Goal: Task Accomplishment & Management: Manage account settings

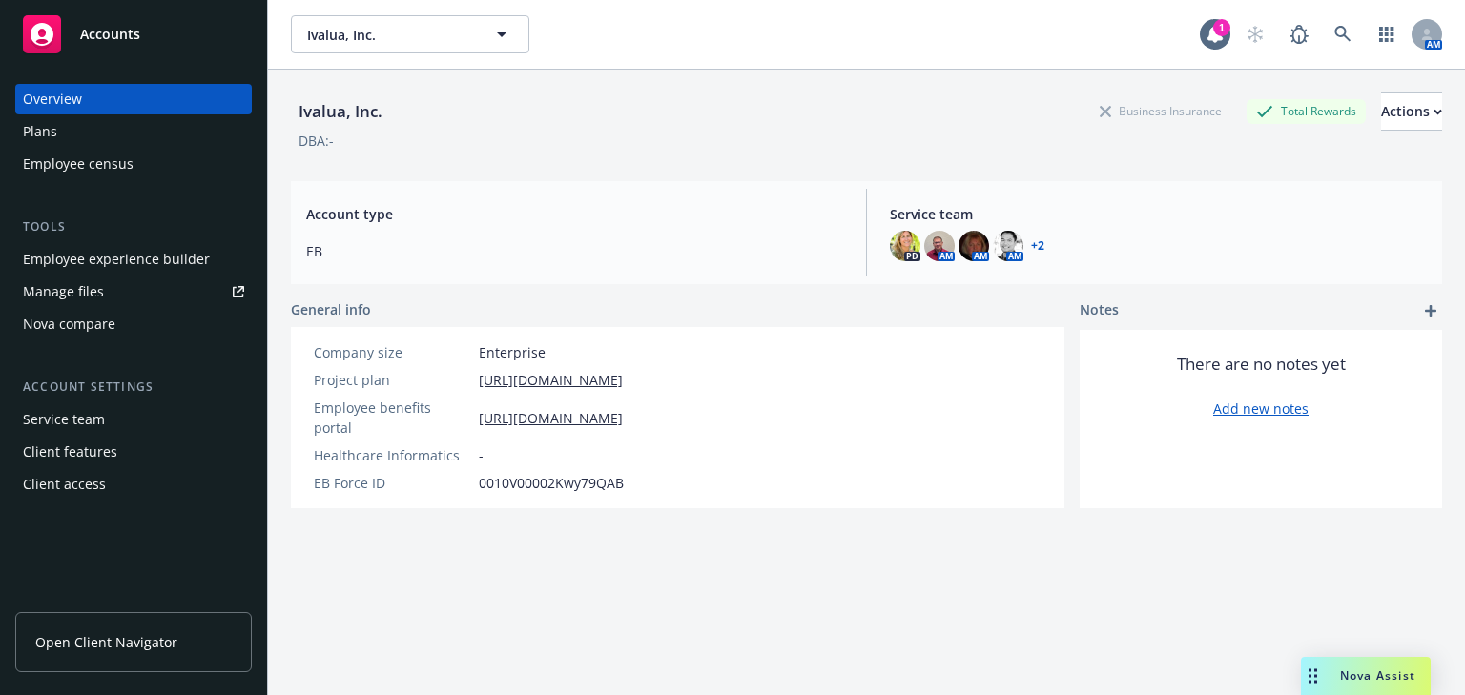
click at [93, 260] on div "Employee experience builder" at bounding box center [116, 259] width 187 height 31
click at [34, 138] on div "Plans" at bounding box center [40, 131] width 34 height 31
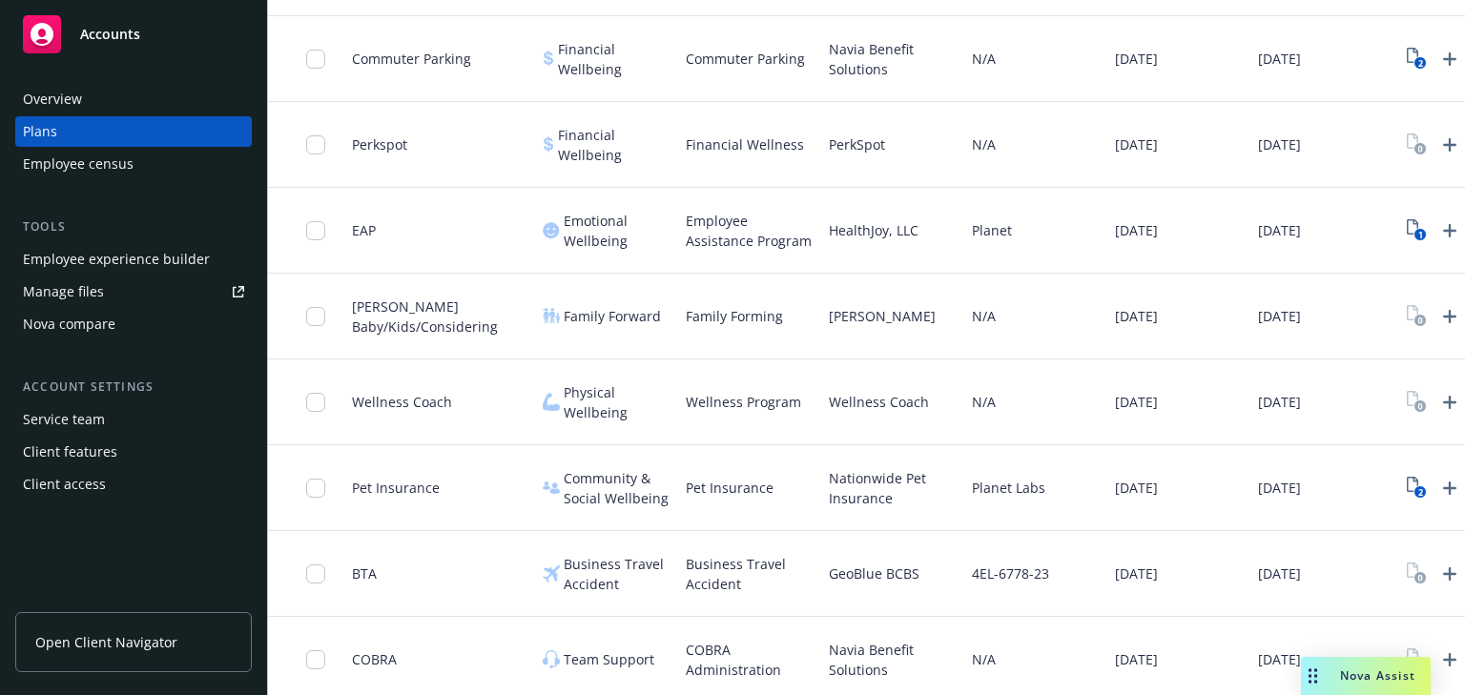
scroll to position [1733, 0]
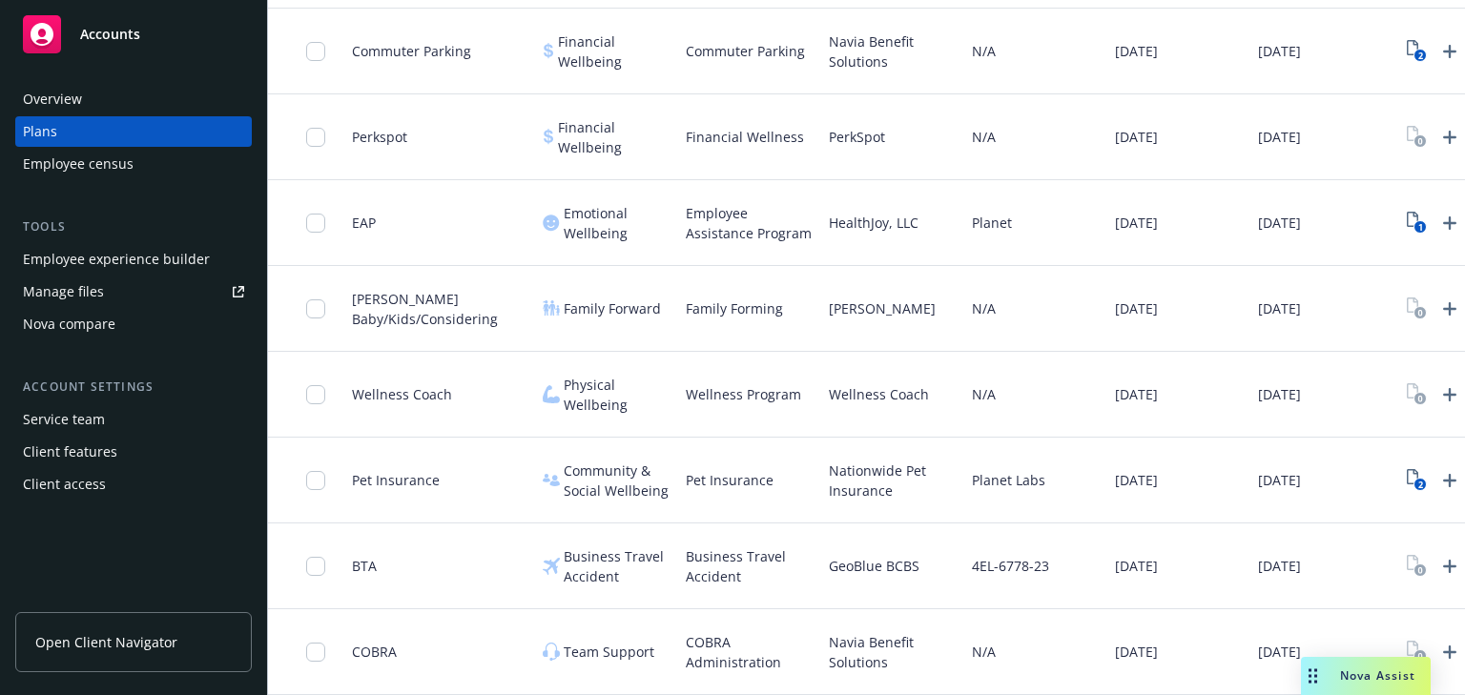
click at [77, 260] on div "Employee experience builder" at bounding box center [116, 259] width 187 height 31
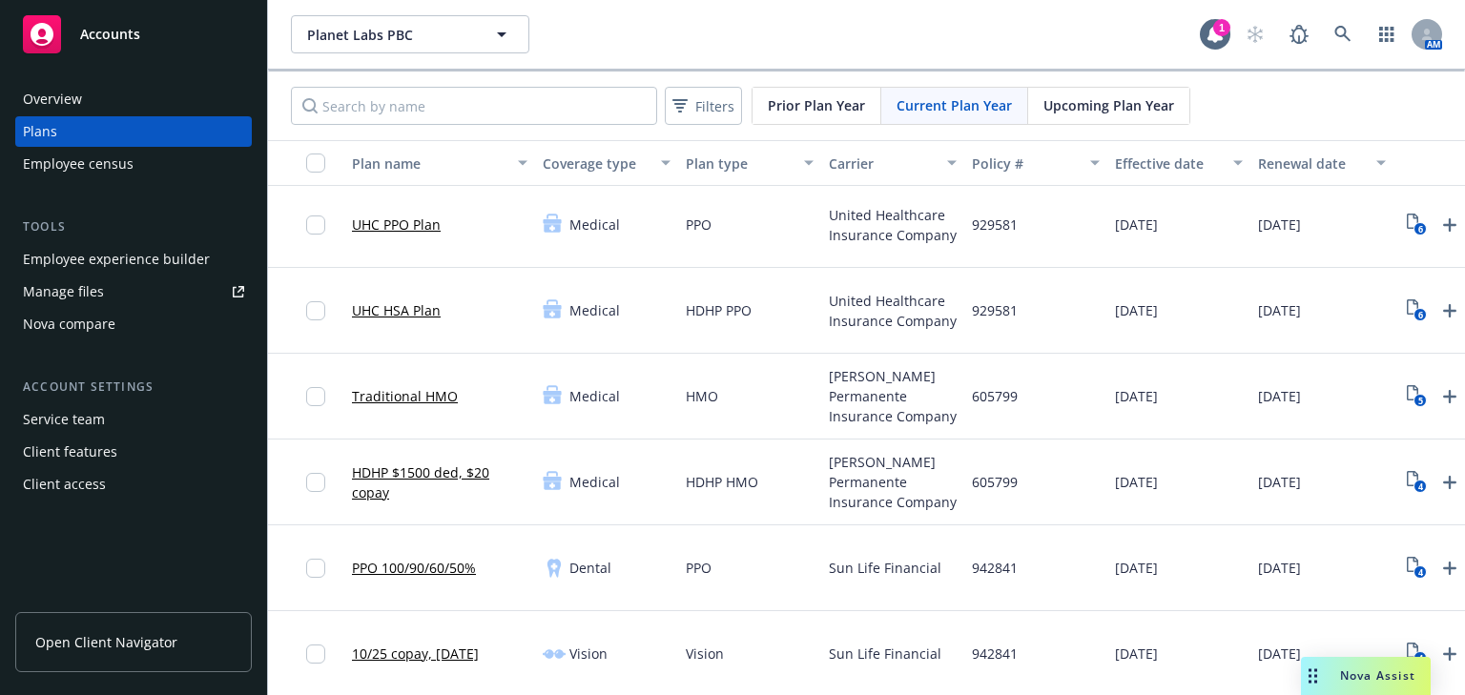
scroll to position [0, 0]
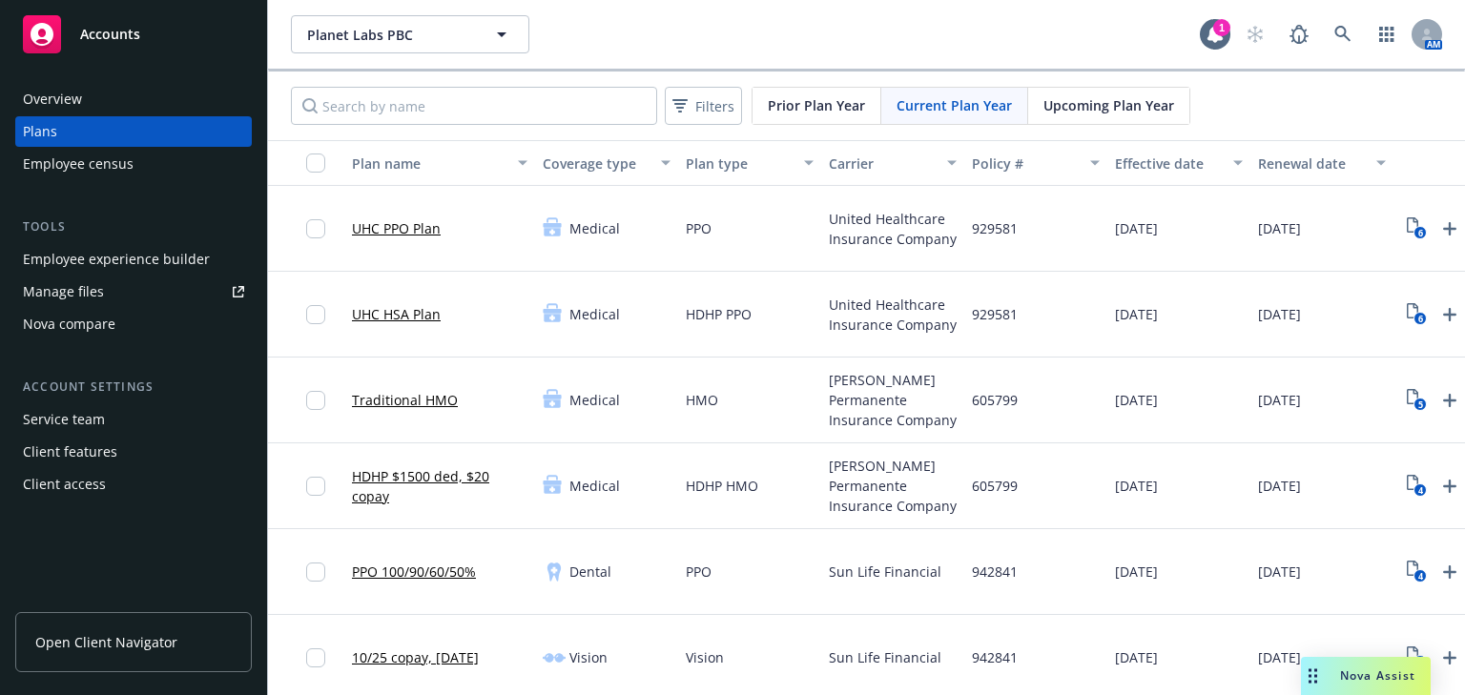
click at [80, 263] on div "Employee experience builder" at bounding box center [116, 259] width 187 height 31
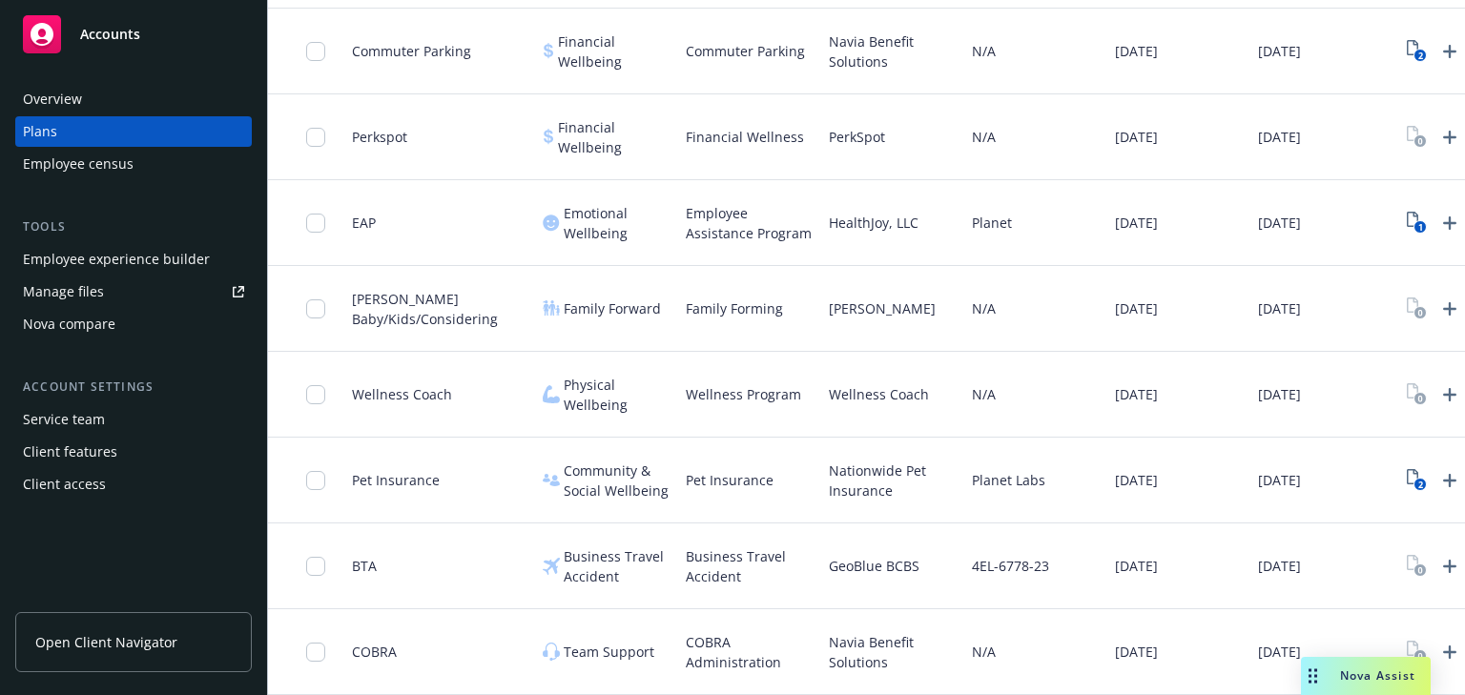
scroll to position [1733, 0]
click at [1412, 469] on icon "2" at bounding box center [1417, 480] width 20 height 22
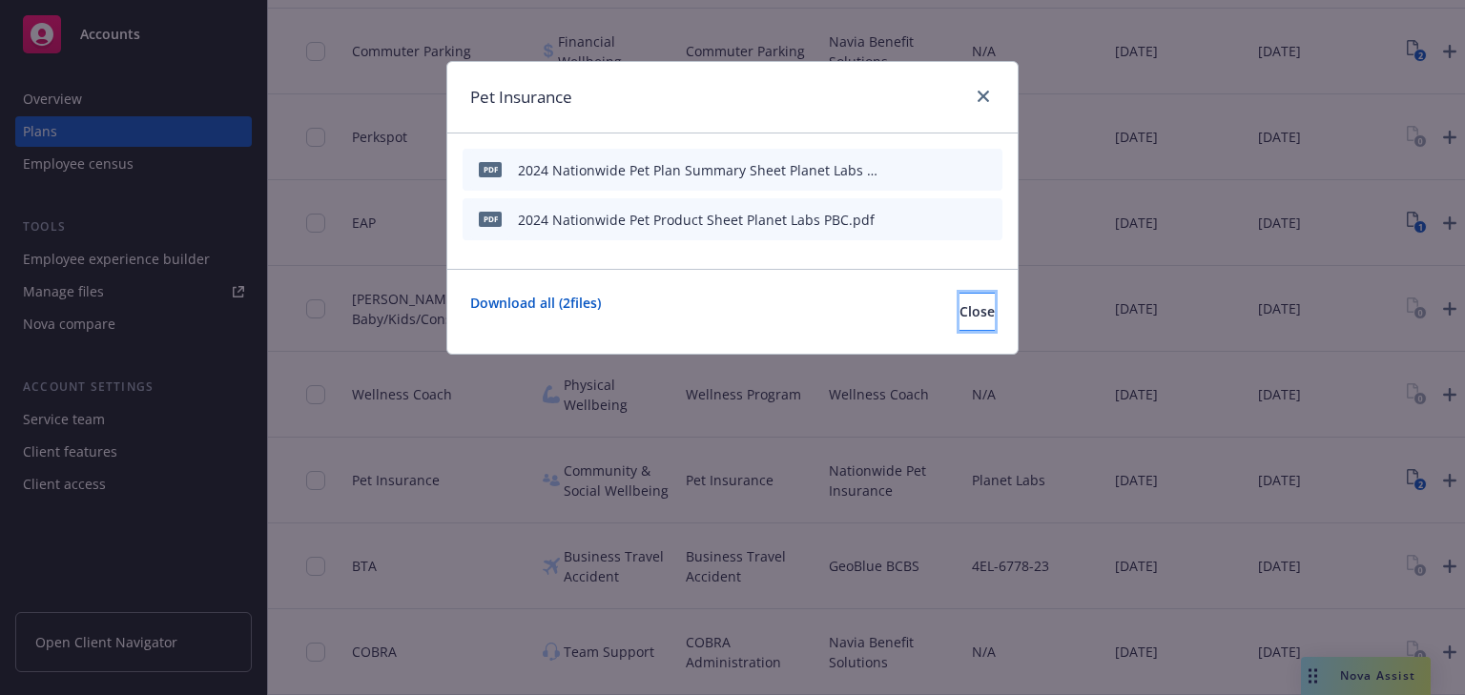
click at [960, 314] on span "Close" at bounding box center [977, 311] width 35 height 18
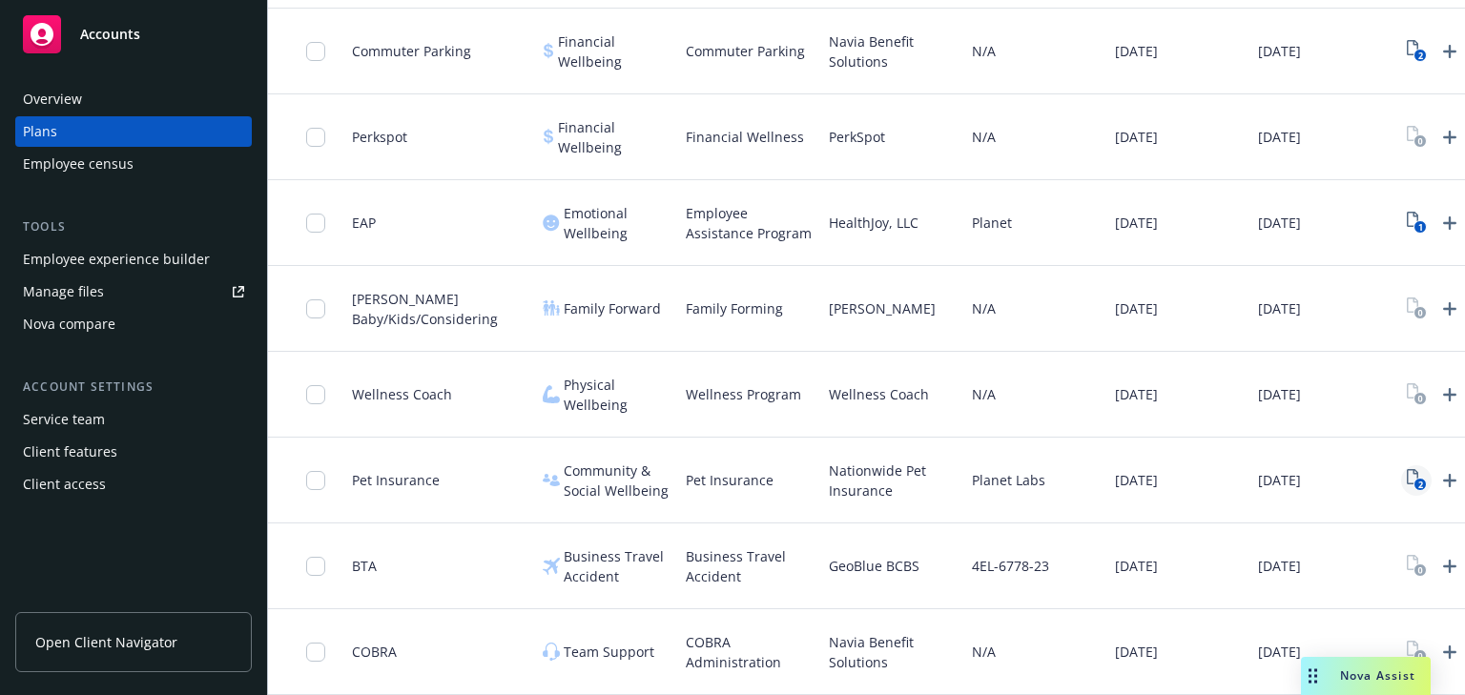
click at [1418, 479] on text "2" at bounding box center [1420, 485] width 5 height 12
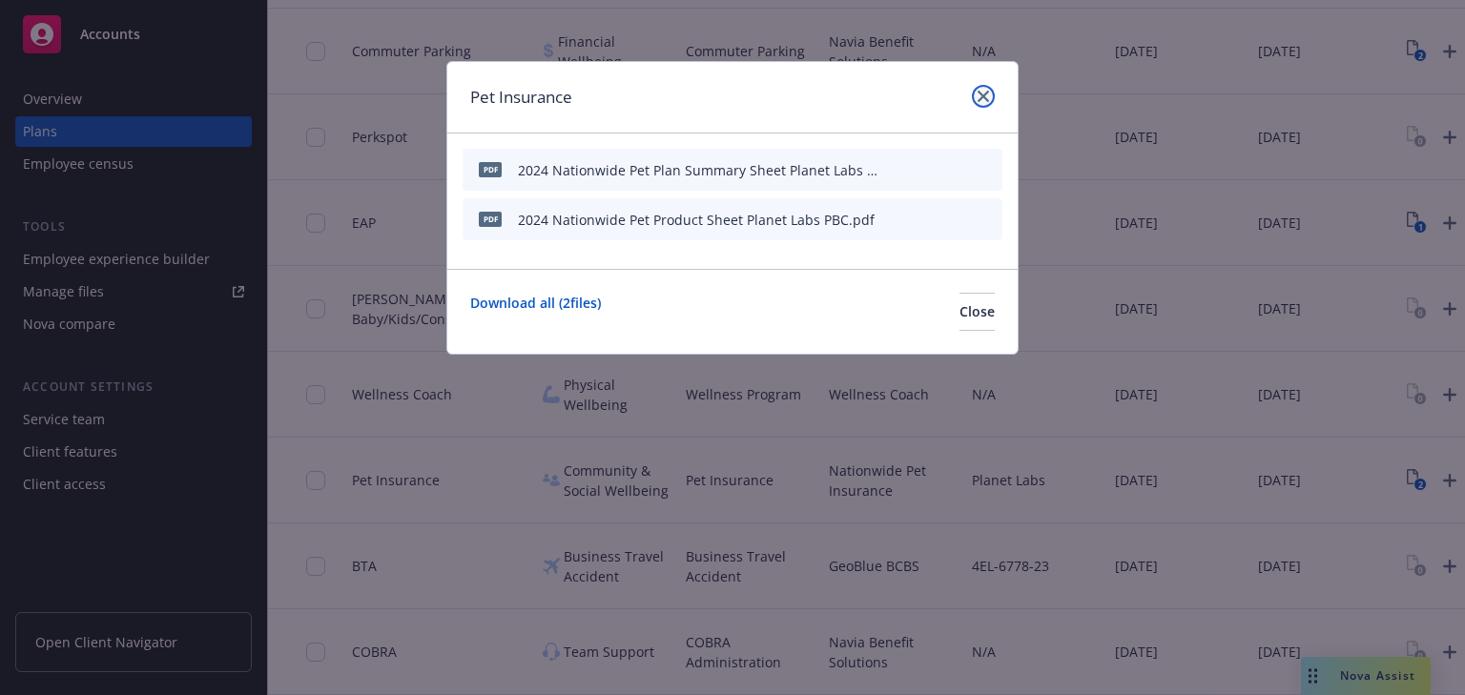
click at [983, 95] on icon "close" at bounding box center [983, 96] width 11 height 11
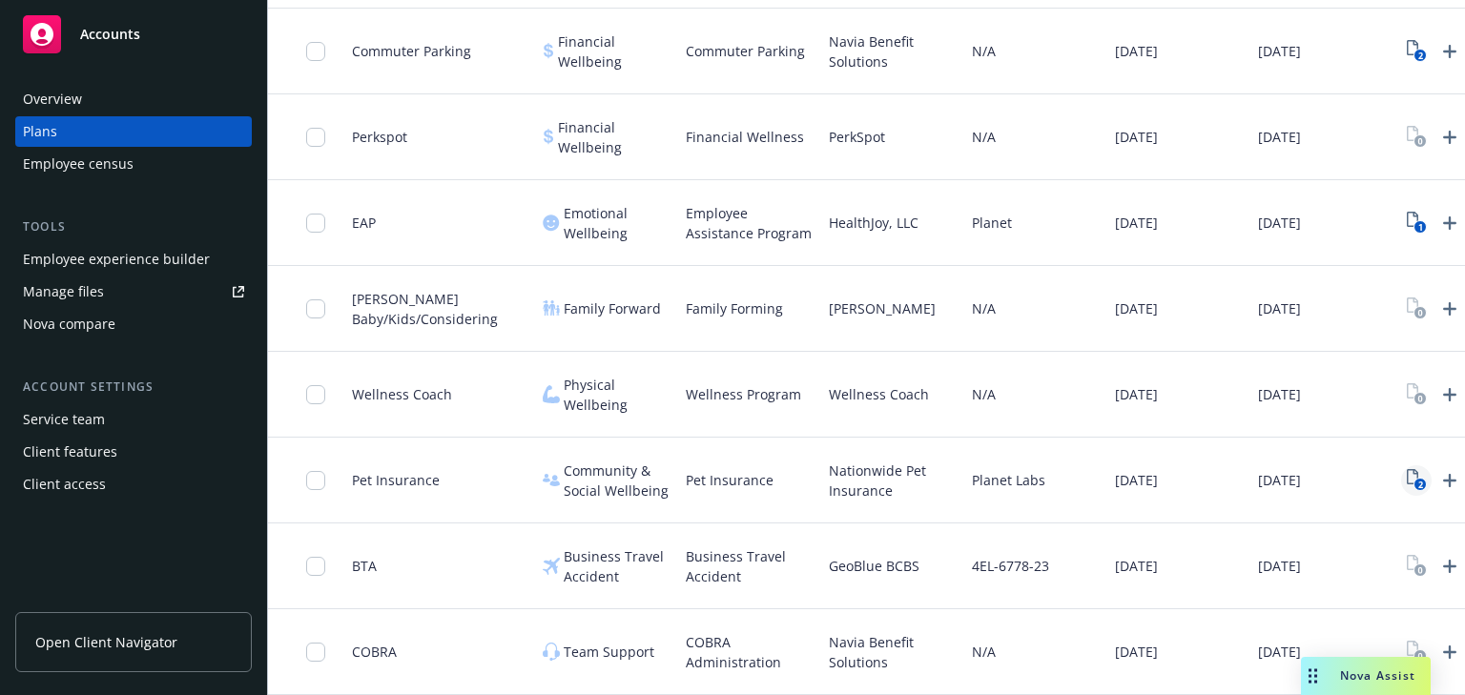
click at [1412, 469] on icon "2" at bounding box center [1417, 480] width 20 height 22
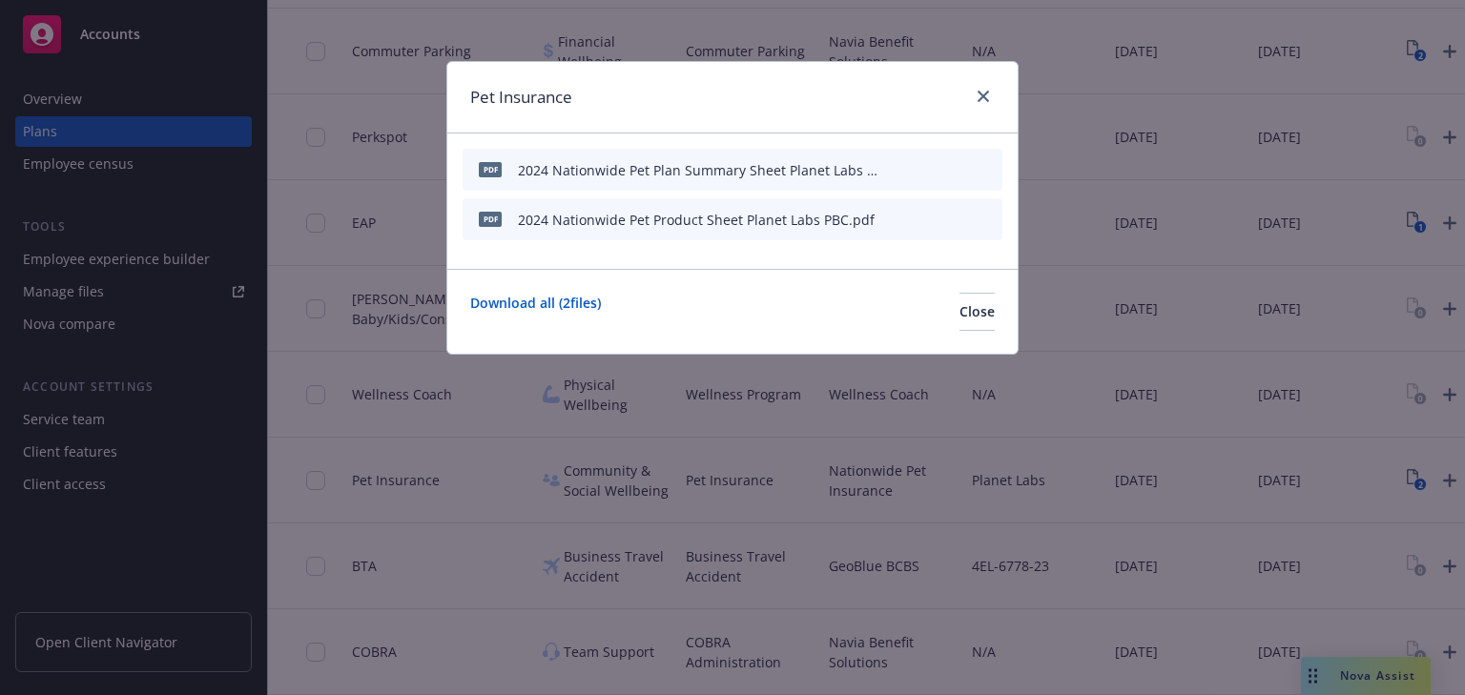
click at [896, 166] on icon "button" at bounding box center [893, 169] width 11 height 11
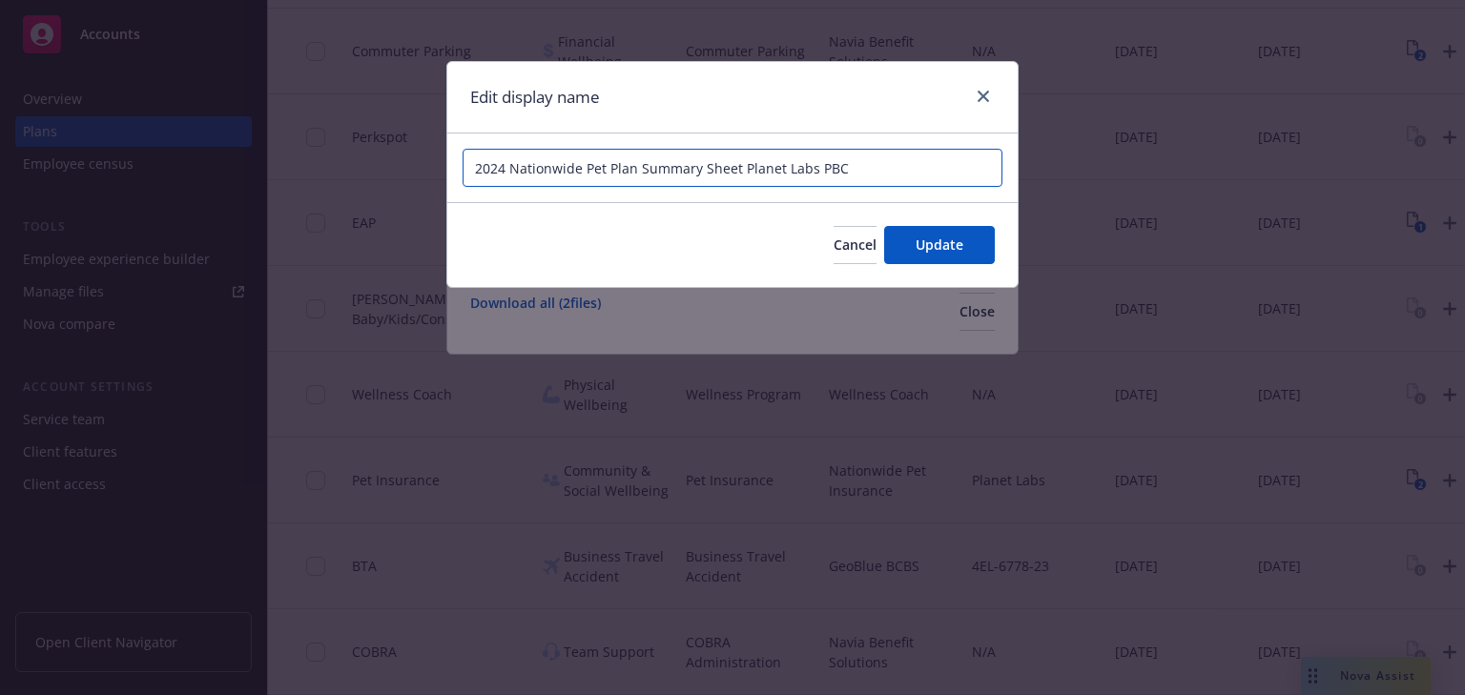
drag, startPoint x: 510, startPoint y: 168, endPoint x: 409, endPoint y: 166, distance: 101.1
click at [412, 166] on div "Edit display name 2024 Nationwide Pet Plan Summary Sheet Planet Labs PBC Cancel…" at bounding box center [732, 347] width 1465 height 695
type input "Nationwide Pet Plan Summary Sheet Planet Labs PBC"
click at [923, 243] on span "Update" at bounding box center [940, 245] width 48 height 18
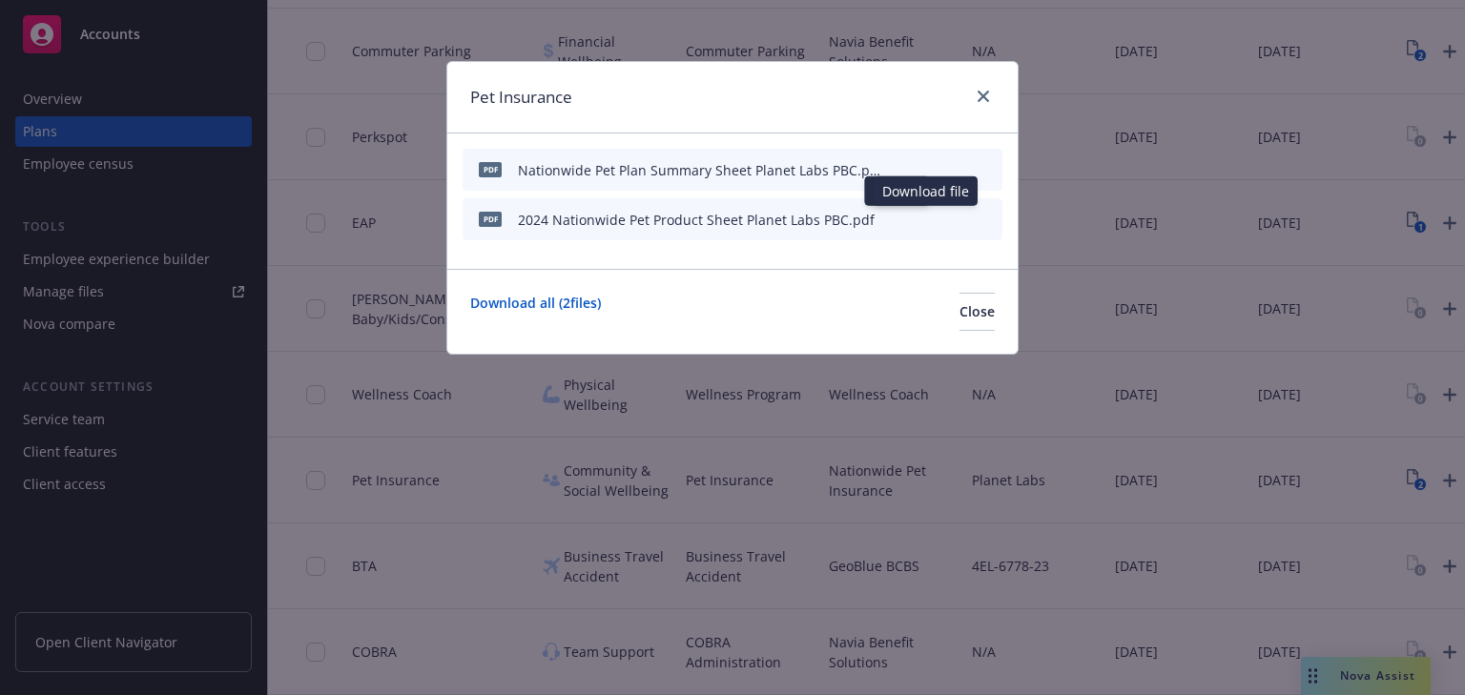
click at [900, 218] on icon "button" at bounding box center [893, 219] width 11 height 11
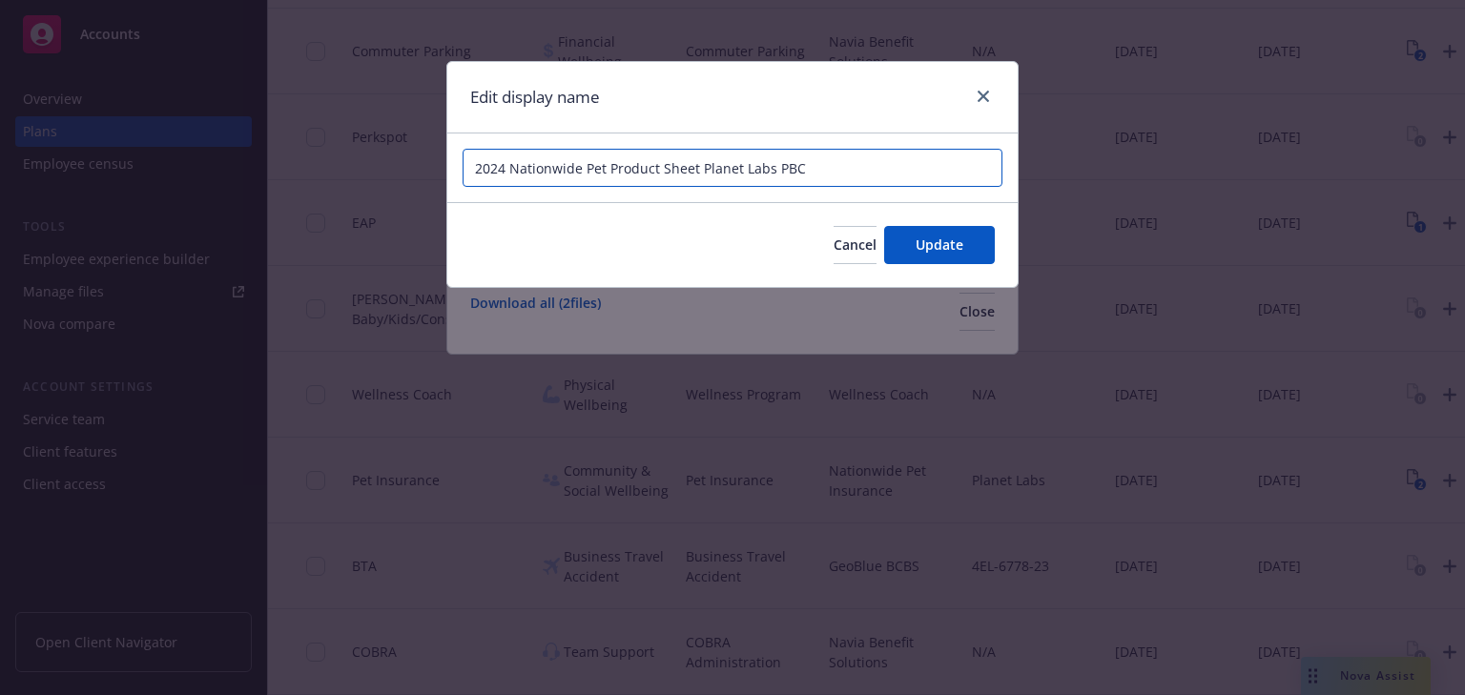
drag, startPoint x: 505, startPoint y: 165, endPoint x: 436, endPoint y: 160, distance: 68.8
click at [443, 160] on div "Edit display name 2024 Nationwide Pet Product Sheet Planet Labs PBC Cancel Upda…" at bounding box center [732, 347] width 1465 height 695
type input "Nationwide Pet Product Sheet Planet Labs PBC"
click at [962, 247] on span "Update" at bounding box center [940, 245] width 48 height 18
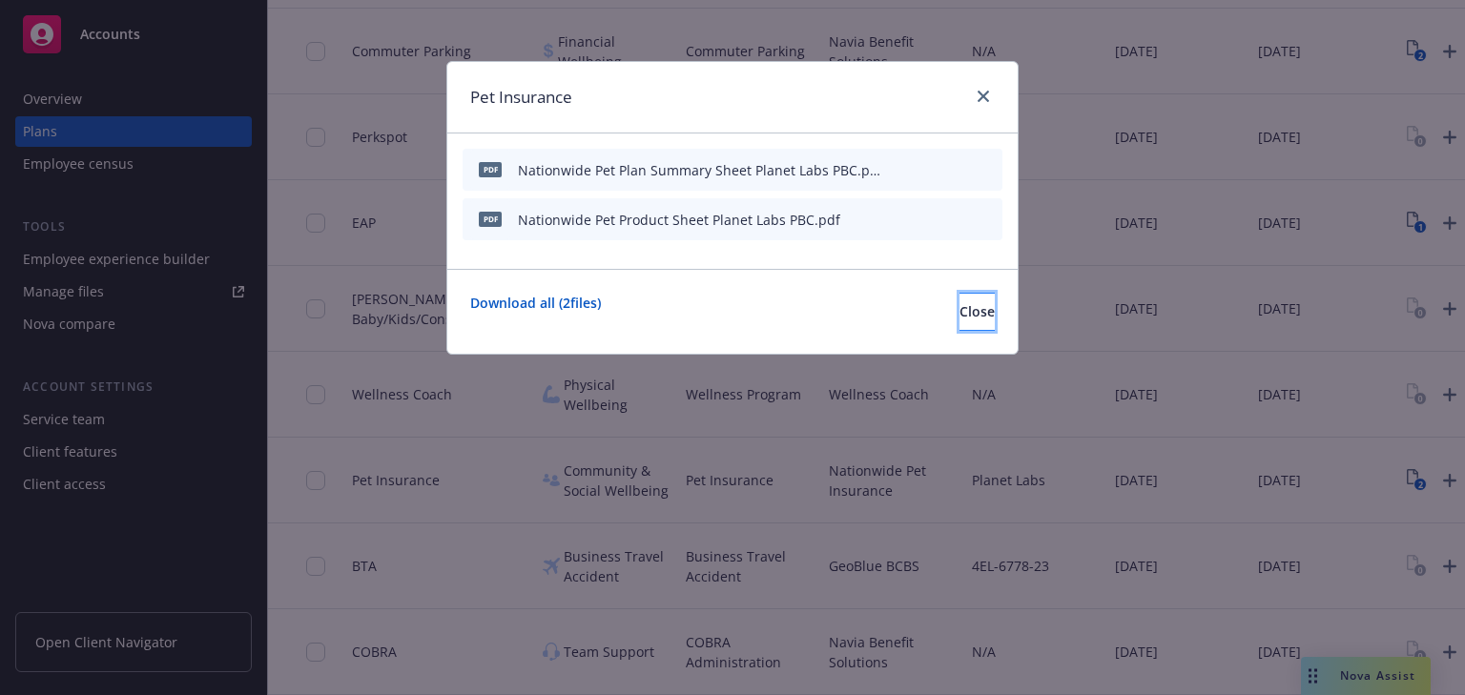
click at [960, 315] on span "Close" at bounding box center [977, 311] width 35 height 18
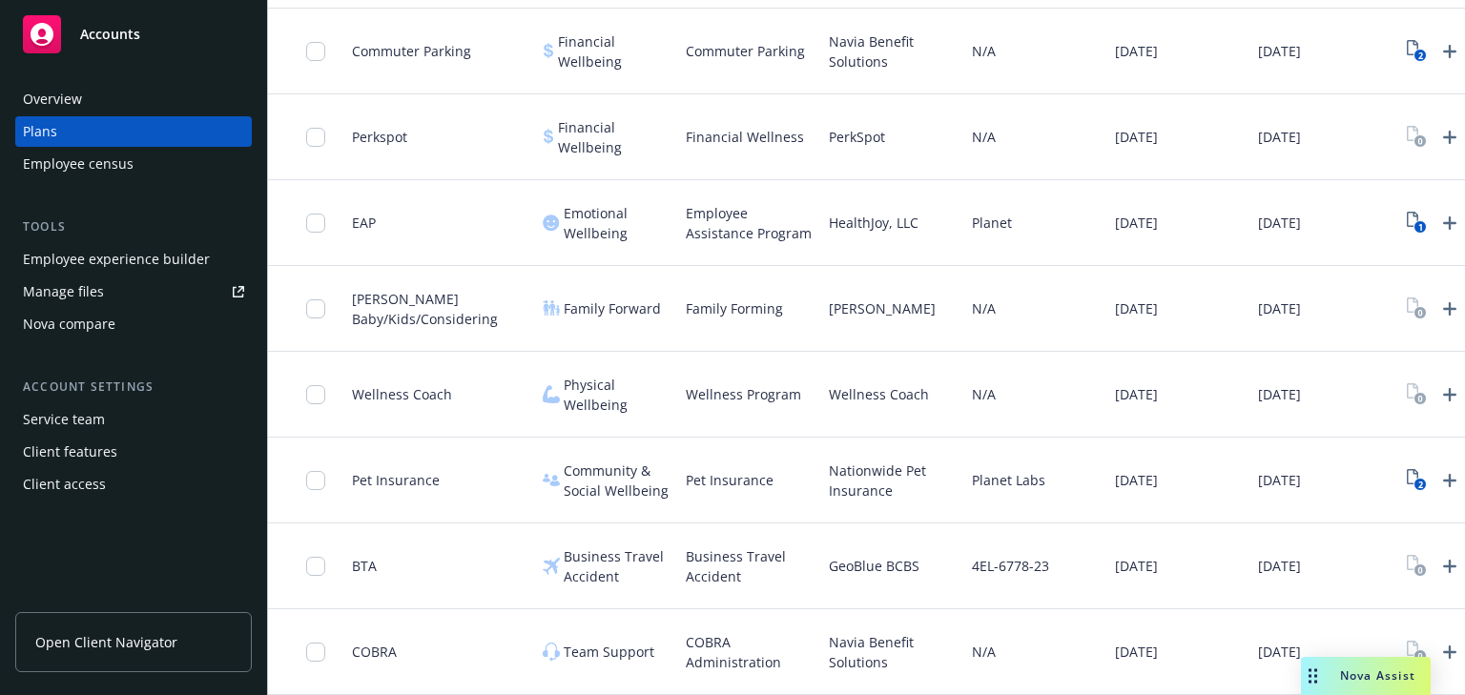
scroll to position [1733, 0]
click at [1407, 469] on icon "2" at bounding box center [1417, 480] width 20 height 22
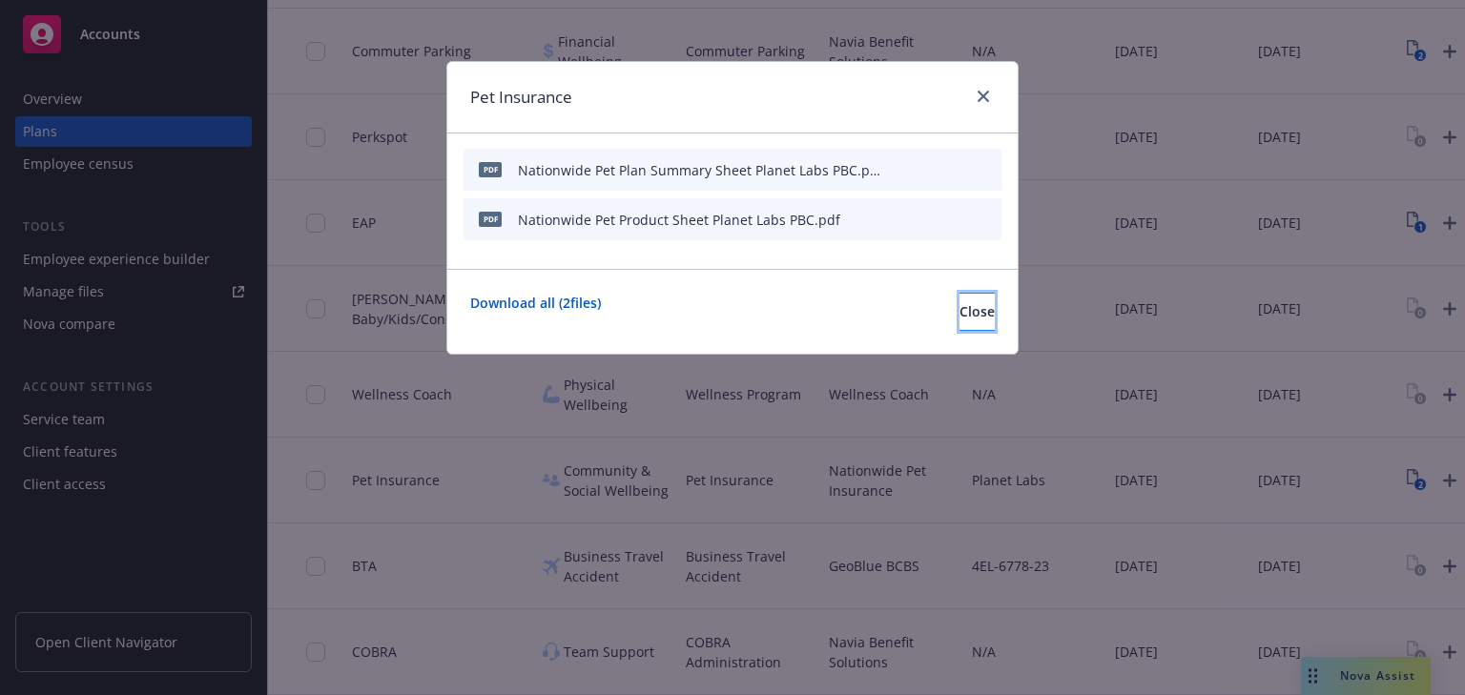
click at [960, 317] on span "Close" at bounding box center [977, 311] width 35 height 18
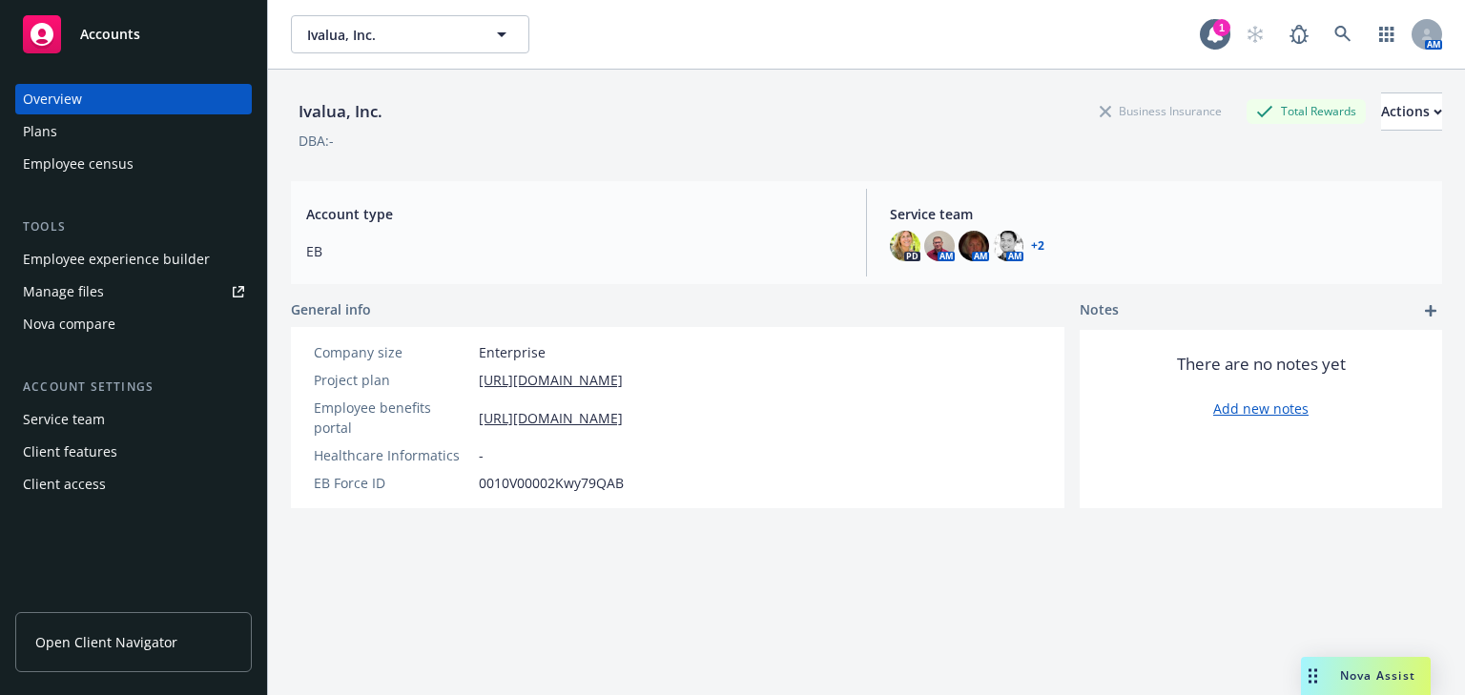
click at [74, 135] on div "Plans" at bounding box center [133, 131] width 221 height 31
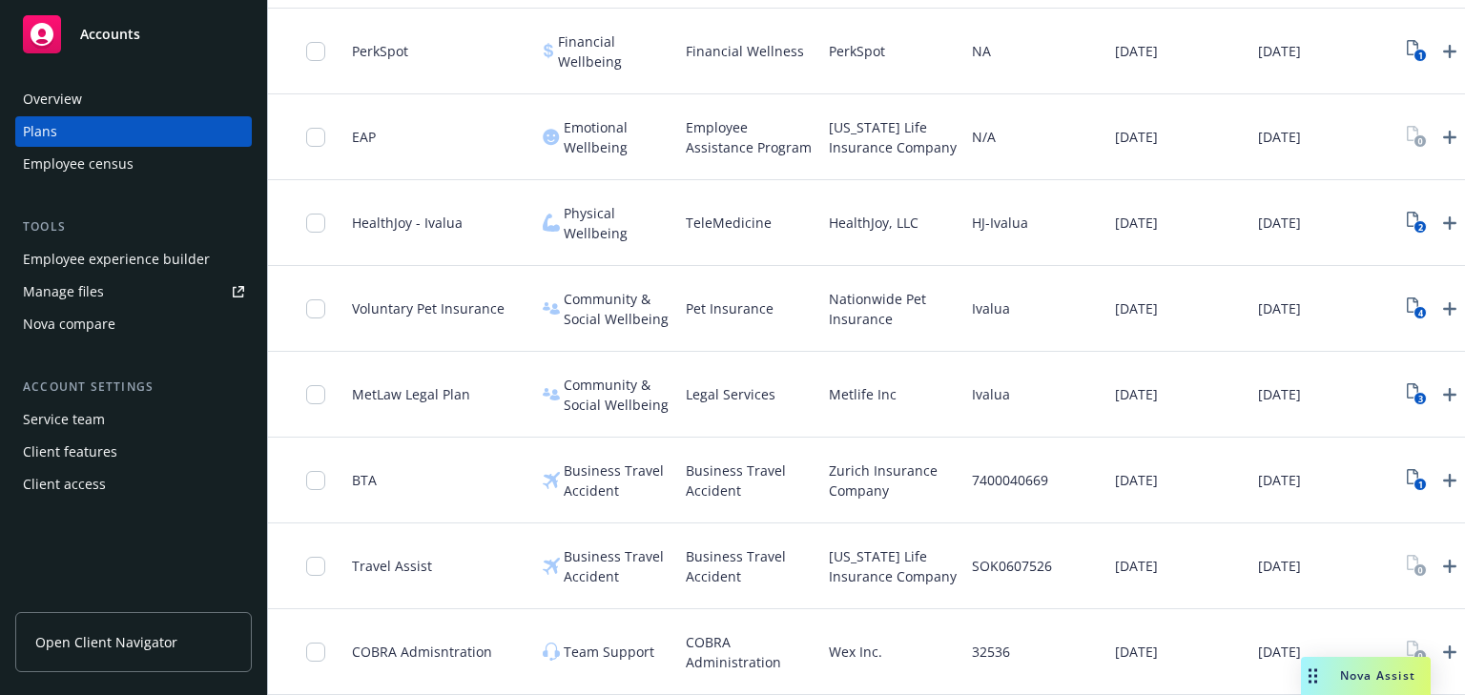
scroll to position [1820, 0]
click at [1408, 298] on icon "4" at bounding box center [1417, 309] width 20 height 22
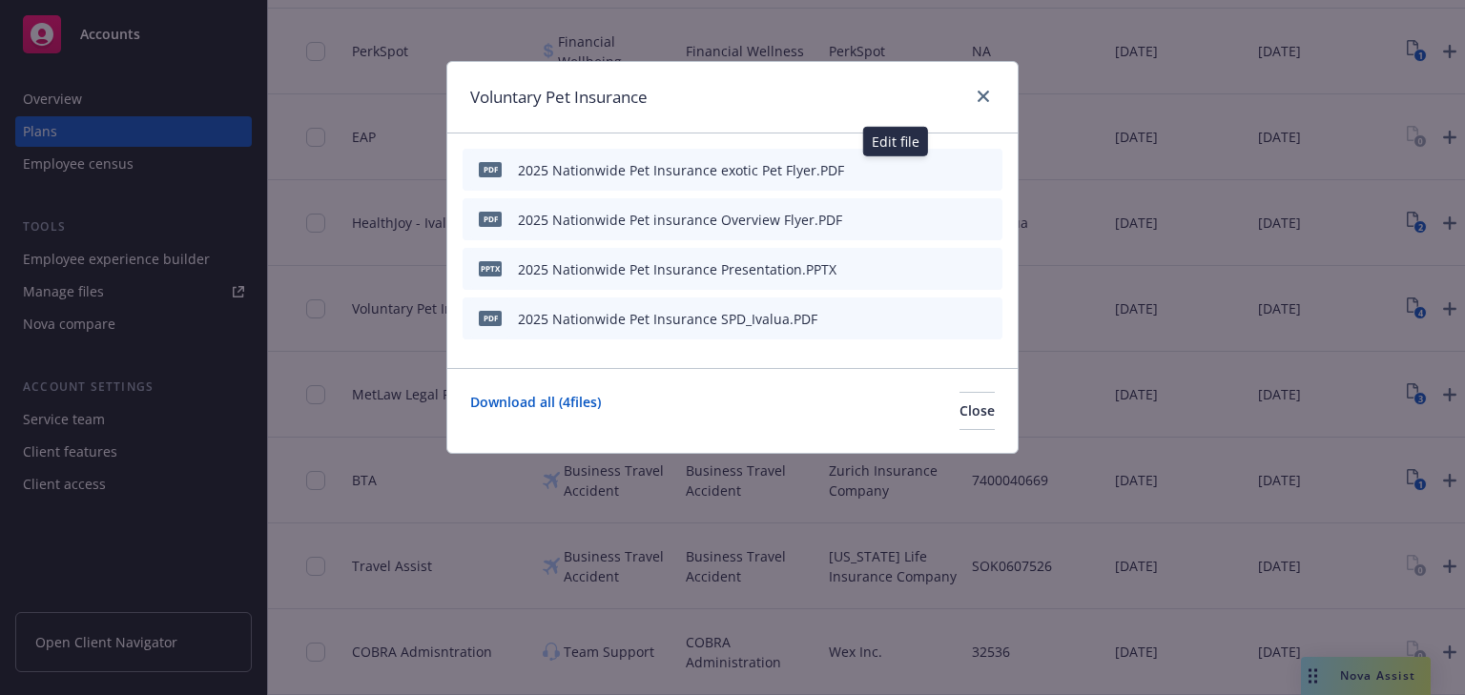
click at [894, 165] on icon "button" at bounding box center [893, 169] width 11 height 11
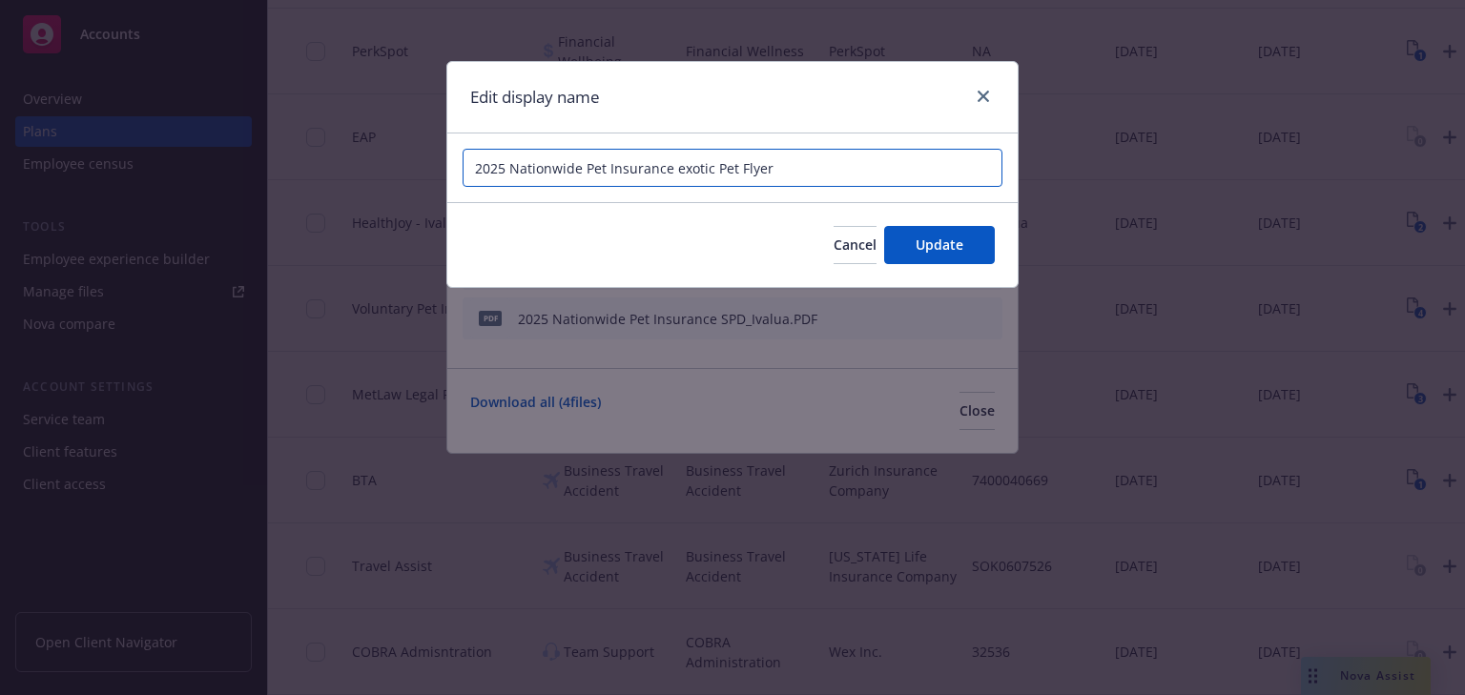
click at [501, 166] on input "2025 Nationwide Pet Insurance exotic Pet Flyer" at bounding box center [733, 168] width 540 height 38
drag, startPoint x: 507, startPoint y: 167, endPoint x: 466, endPoint y: 162, distance: 41.3
click at [468, 167] on input "2025 Nationwide Pet Insurance exotic Pet Flyer" at bounding box center [733, 168] width 540 height 38
click at [480, 164] on input "Nationwide Pet Insurance exotic Pet Flyer" at bounding box center [733, 168] width 540 height 38
type input "Nationwide Pet Insurance exotic Pet Flyer"
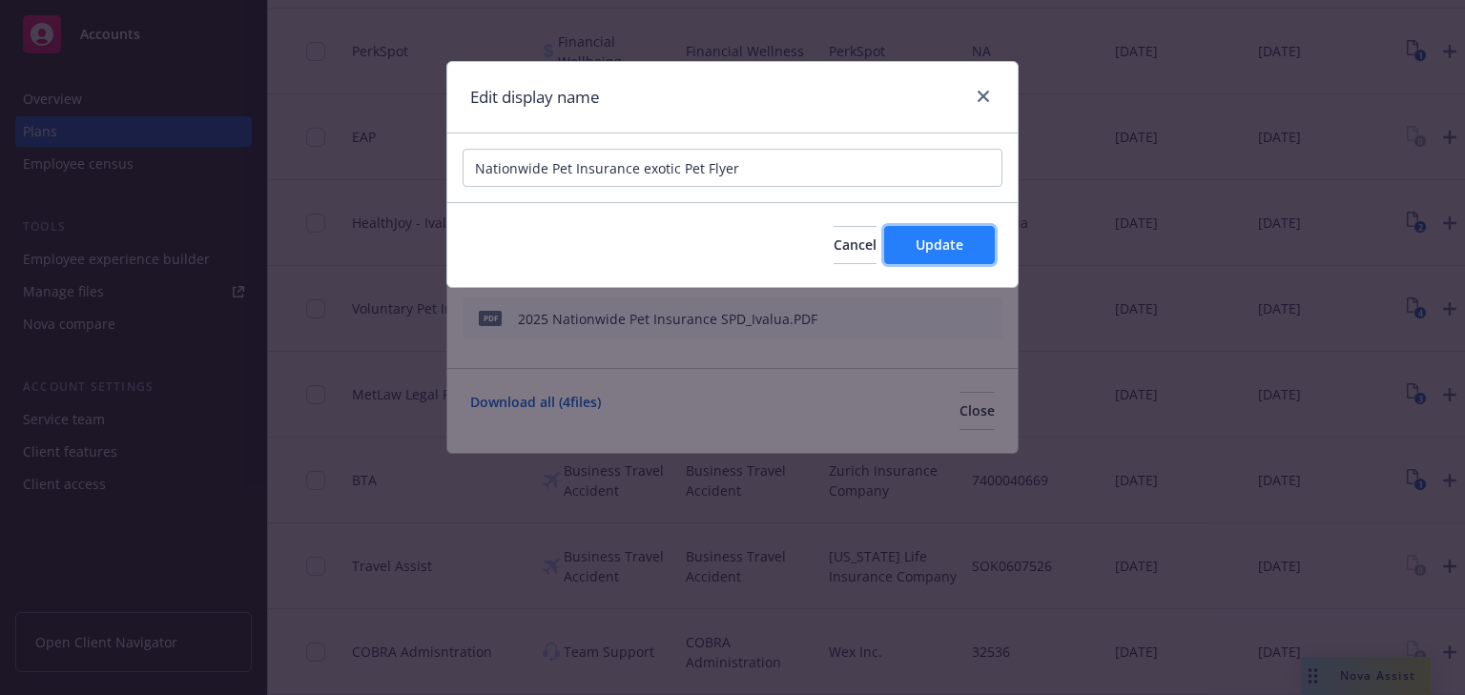
click at [947, 258] on button "Update" at bounding box center [939, 245] width 111 height 38
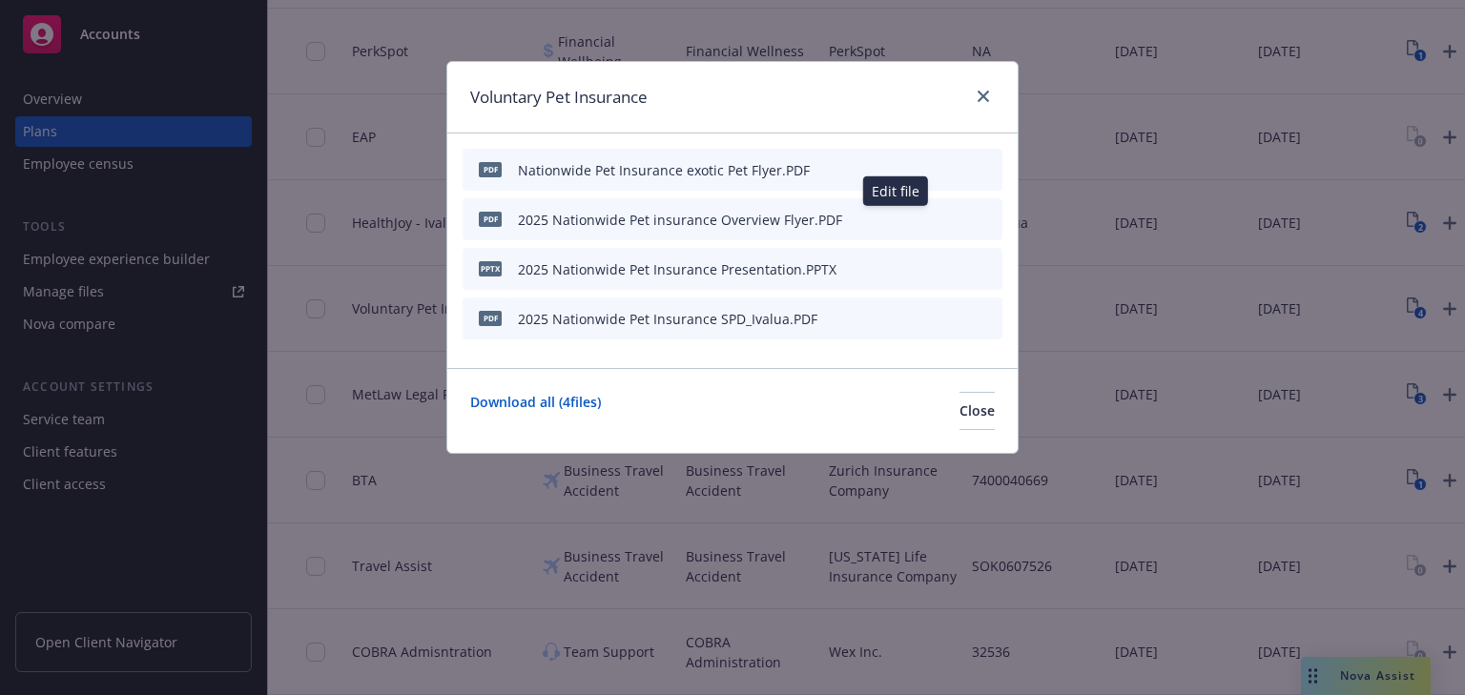
click at [900, 217] on button "button" at bounding box center [893, 219] width 15 height 15
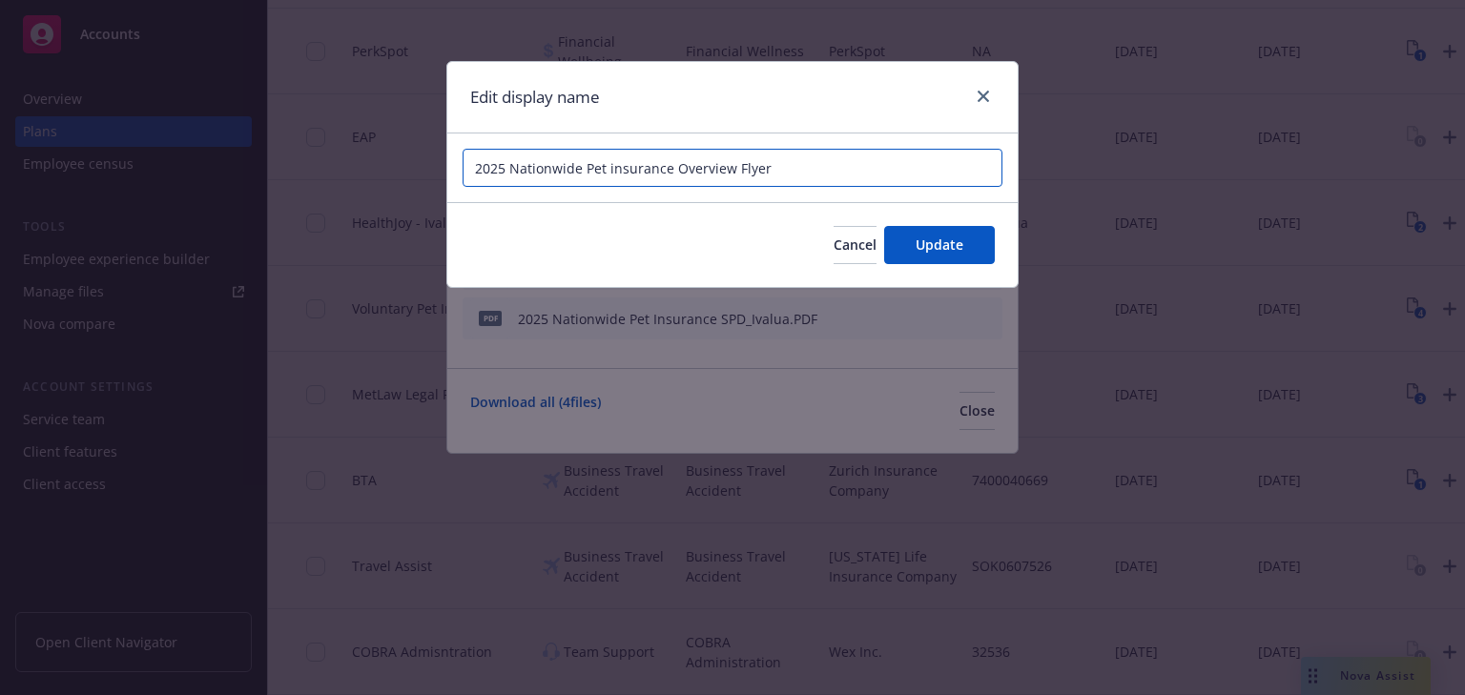
drag, startPoint x: 508, startPoint y: 164, endPoint x: 348, endPoint y: 153, distance: 160.7
click at [353, 153] on div "Edit display name 2025 Nationwide Pet insurance Overview Flyer Cancel Update" at bounding box center [732, 347] width 1465 height 695
type input "Nationwide Pet insurance Overview Flyer"
click at [920, 248] on span "Update" at bounding box center [940, 245] width 48 height 18
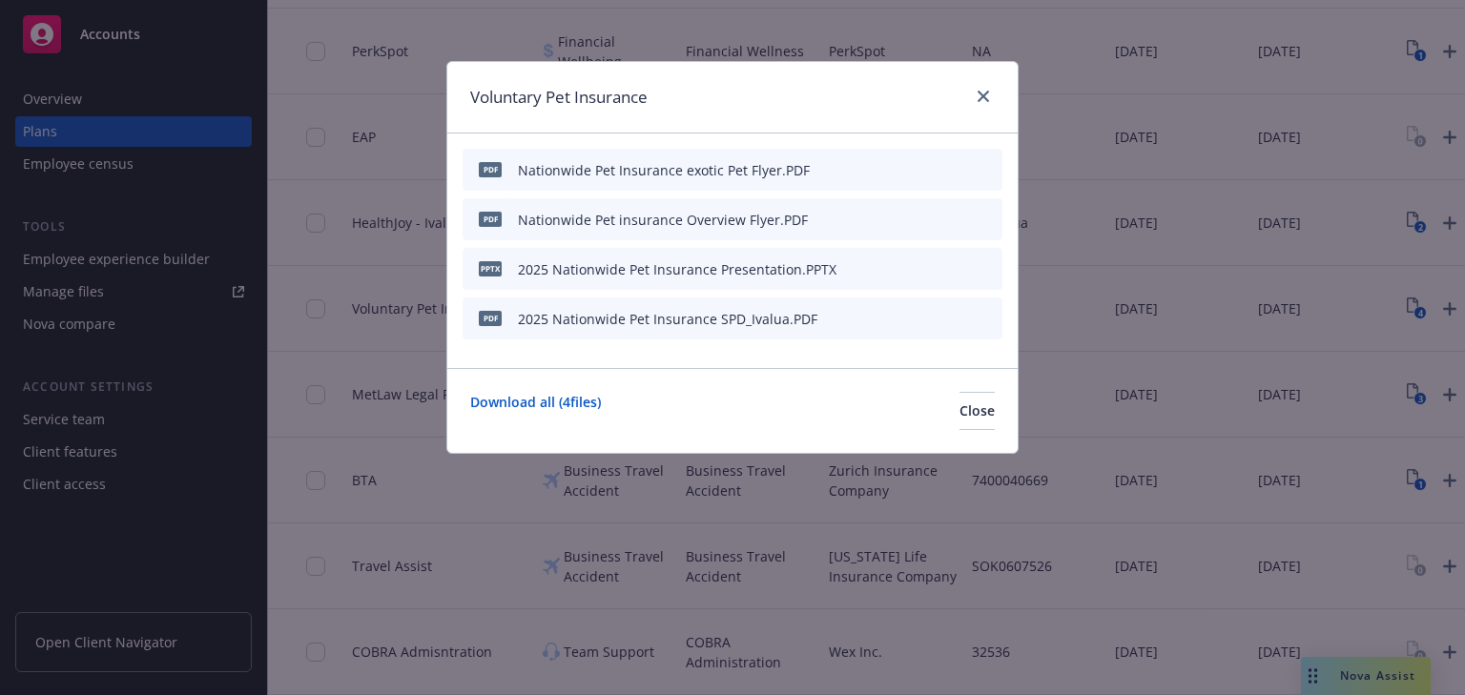
click at [900, 267] on button "button" at bounding box center [893, 268] width 15 height 15
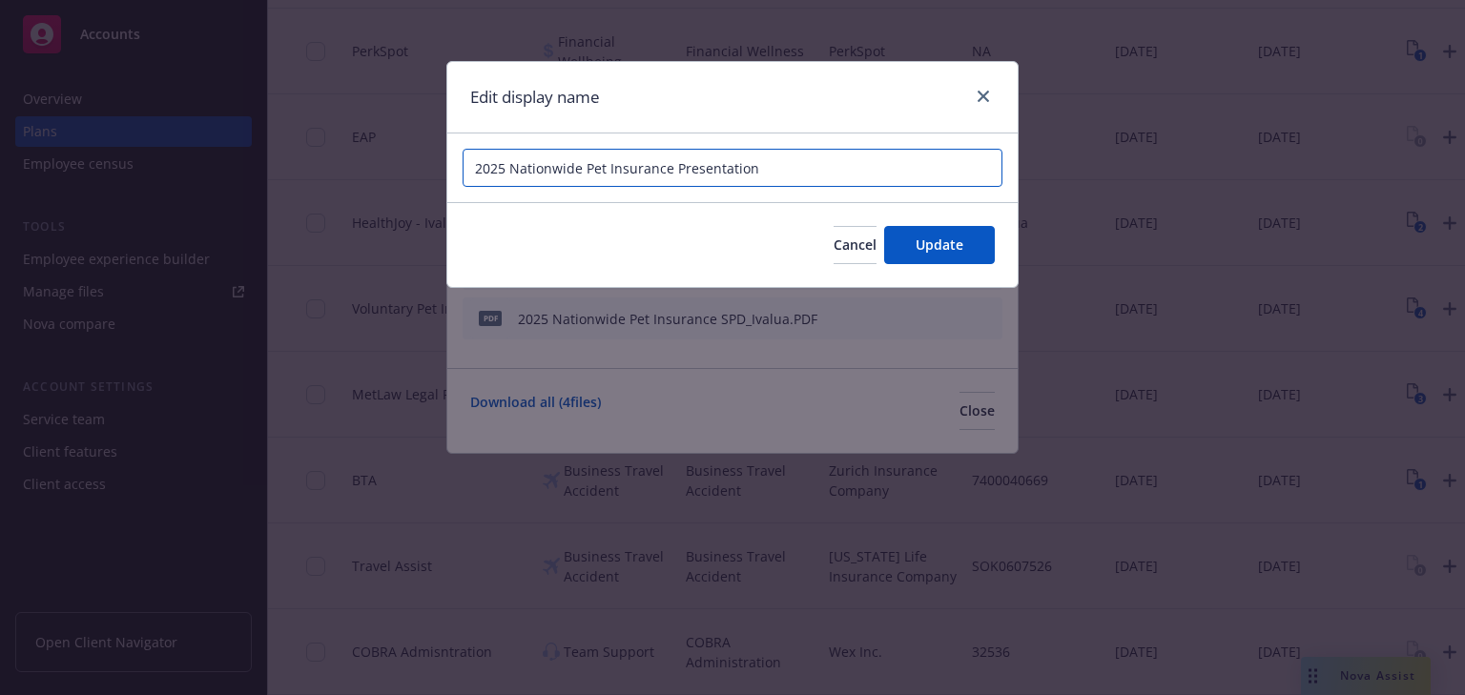
drag, startPoint x: 506, startPoint y: 166, endPoint x: 452, endPoint y: 164, distance: 53.5
click at [452, 164] on div "2025 Nationwide Pet Insurance Presentation" at bounding box center [732, 168] width 570 height 69
type input "Nationwide Pet Insurance Presentation"
click at [932, 243] on span "Update" at bounding box center [940, 245] width 48 height 18
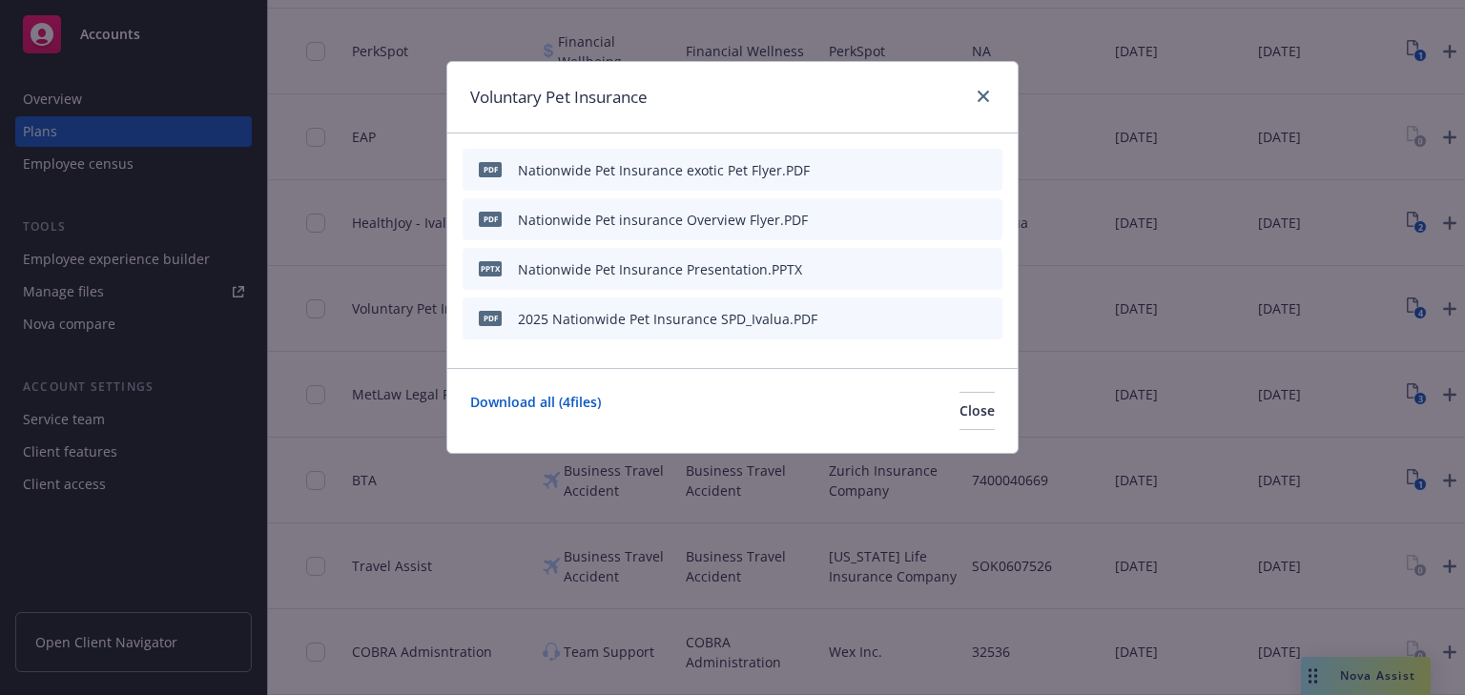
click at [900, 313] on icon "button" at bounding box center [893, 318] width 11 height 11
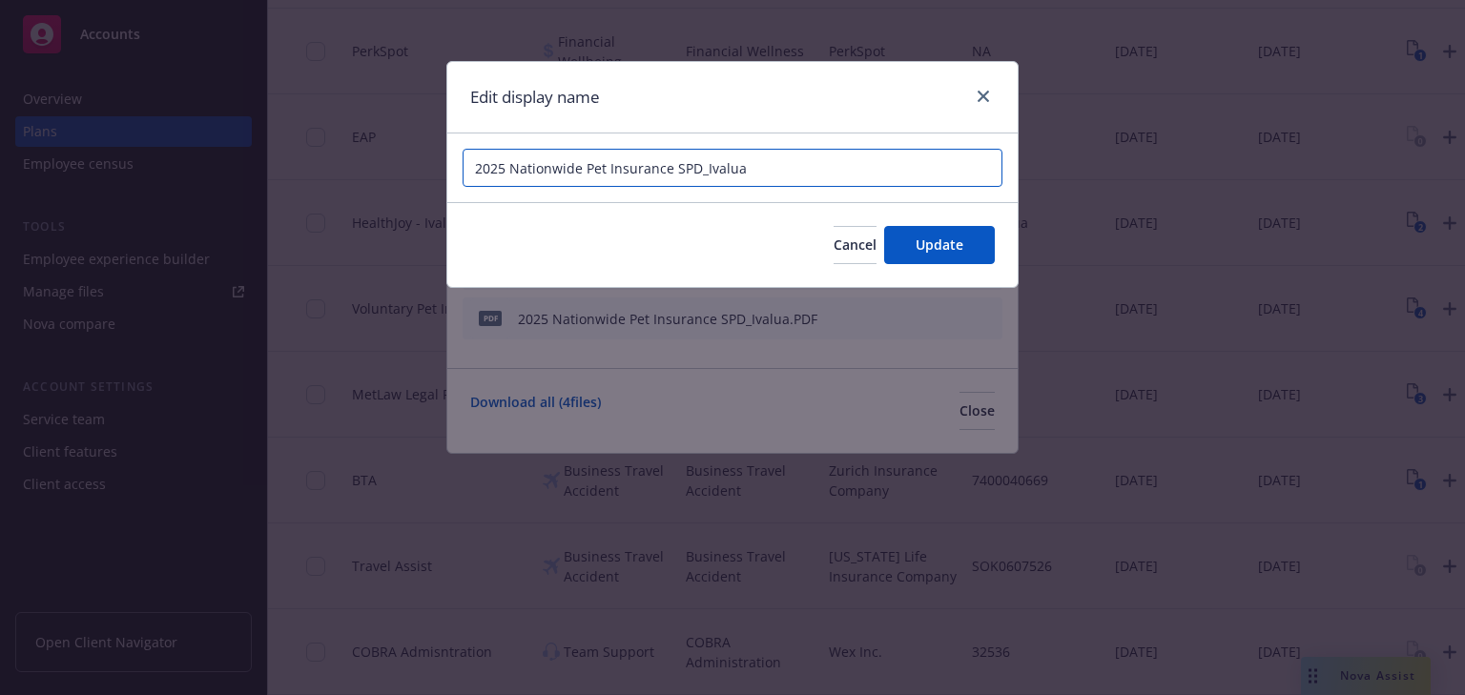
drag, startPoint x: 759, startPoint y: 175, endPoint x: 698, endPoint y: 174, distance: 61.1
click at [698, 174] on input "2025 Nationwide Pet Insurance SPD_Ivalua" at bounding box center [733, 168] width 540 height 38
drag, startPoint x: 509, startPoint y: 168, endPoint x: 421, endPoint y: 164, distance: 88.8
click at [424, 164] on div "Edit display name 2025 Nationwide Pet Insurance SPD Cancel Update" at bounding box center [732, 347] width 1465 height 695
type input "Nationwide Pet Insurance SPD"
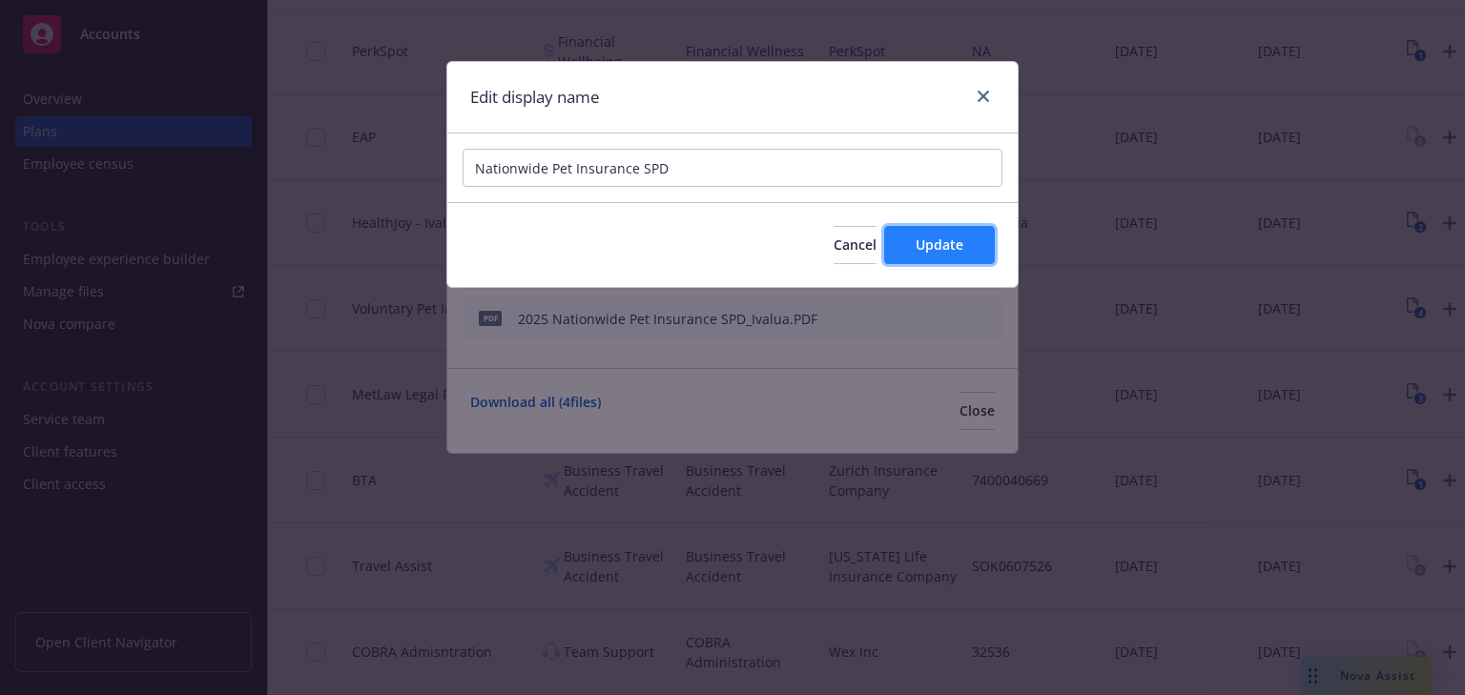
click at [960, 253] on span "Update" at bounding box center [940, 245] width 48 height 18
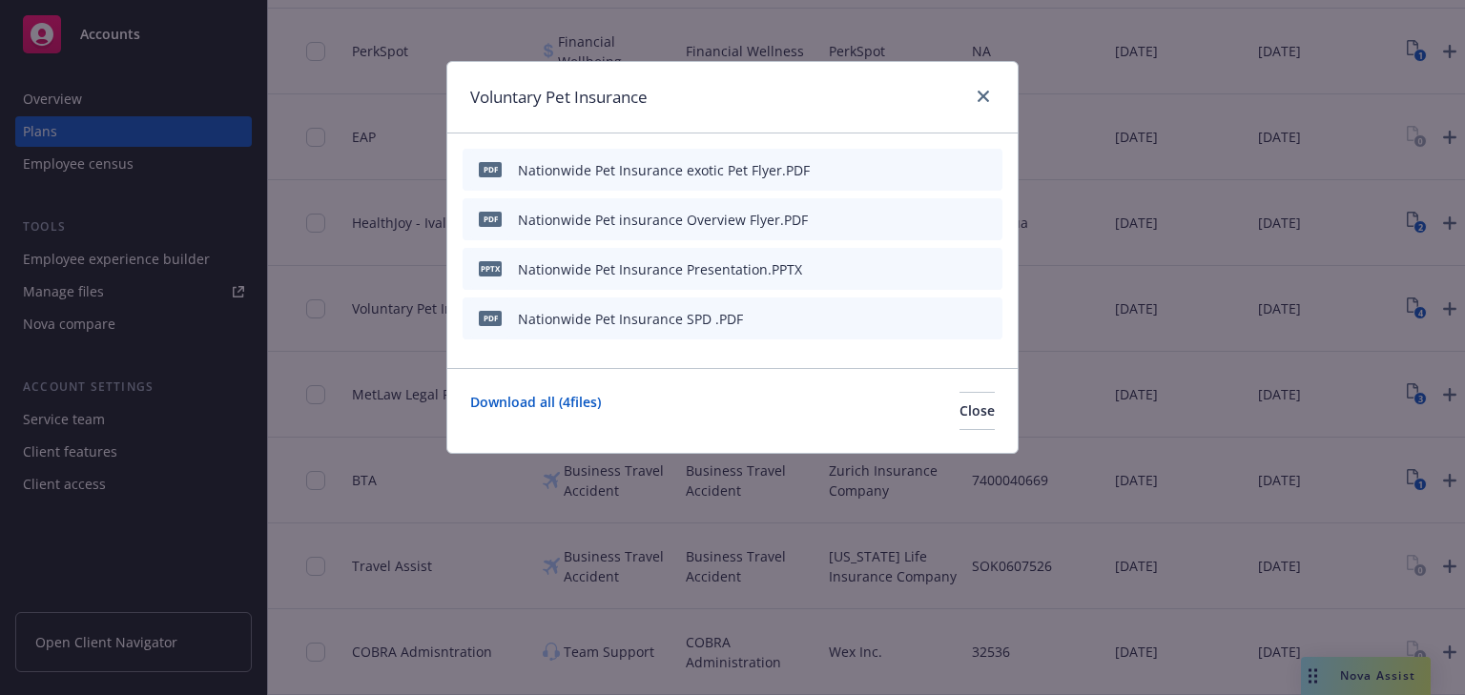
click at [952, 314] on icon "preview file" at bounding box center [953, 317] width 17 height 13
click at [985, 92] on icon "close" at bounding box center [983, 96] width 11 height 11
